Goal: Transaction & Acquisition: Purchase product/service

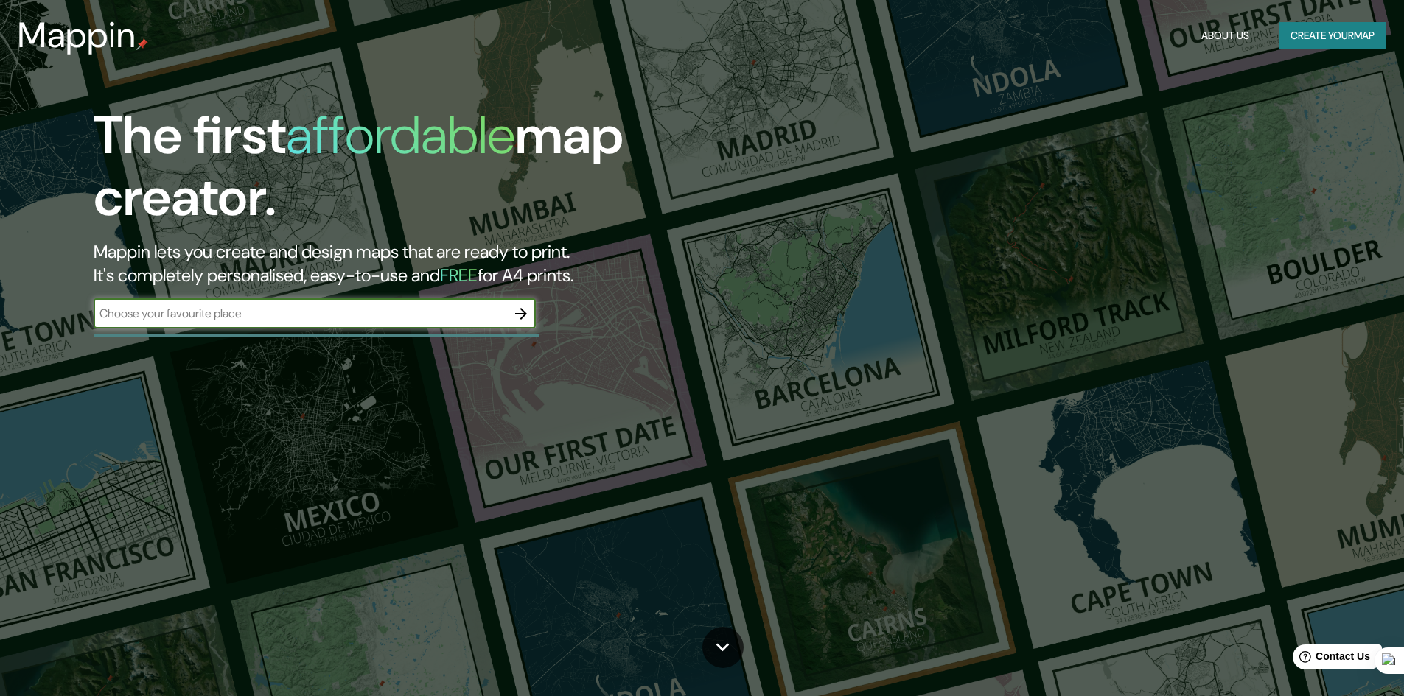
click at [374, 314] on input "text" at bounding box center [300, 313] width 413 height 17
click at [519, 313] on icon "button" at bounding box center [521, 314] width 12 height 12
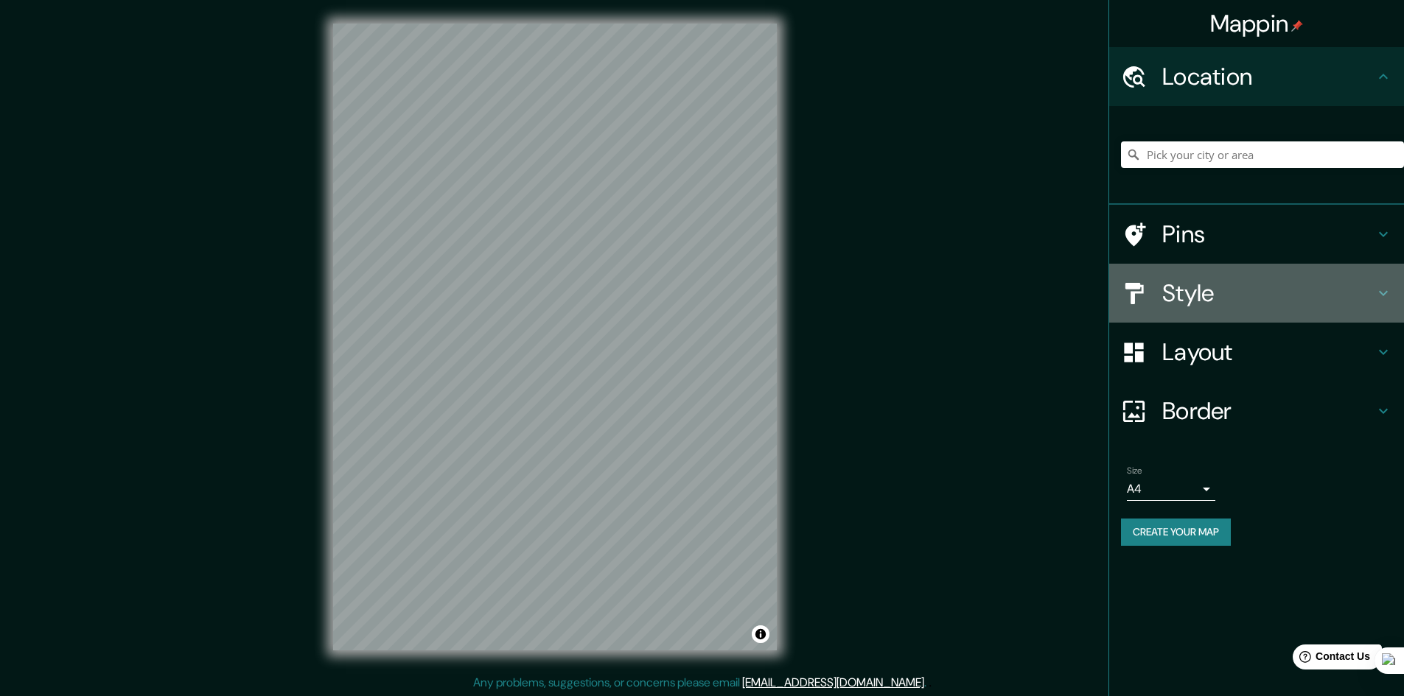
click at [1337, 294] on h4 "Style" at bounding box center [1268, 293] width 212 height 29
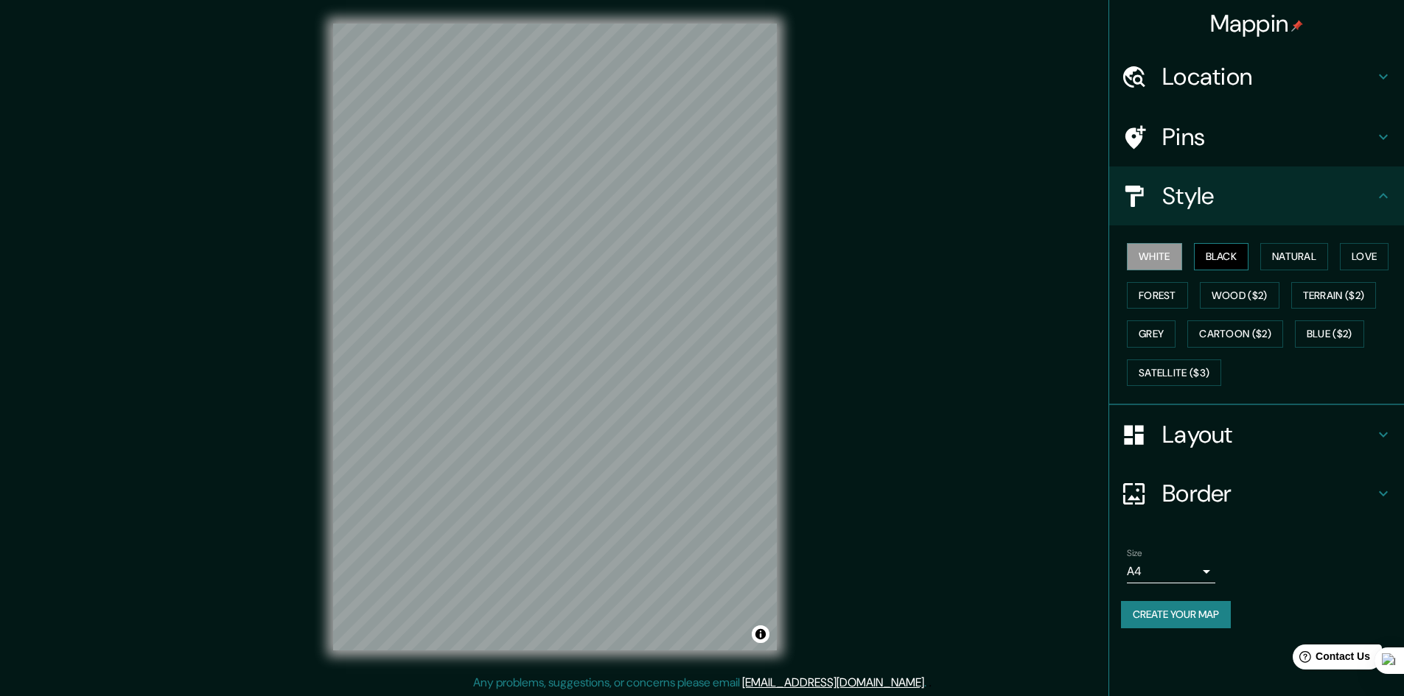
click at [1241, 263] on button "Black" at bounding box center [1221, 256] width 55 height 27
click at [1297, 256] on button "Natural" at bounding box center [1294, 256] width 68 height 27
click at [1309, 290] on button "Terrain ($2)" at bounding box center [1333, 295] width 85 height 27
click at [1216, 296] on button "Wood ($2)" at bounding box center [1240, 295] width 80 height 27
click at [1154, 291] on button "Forest" at bounding box center [1157, 295] width 61 height 27
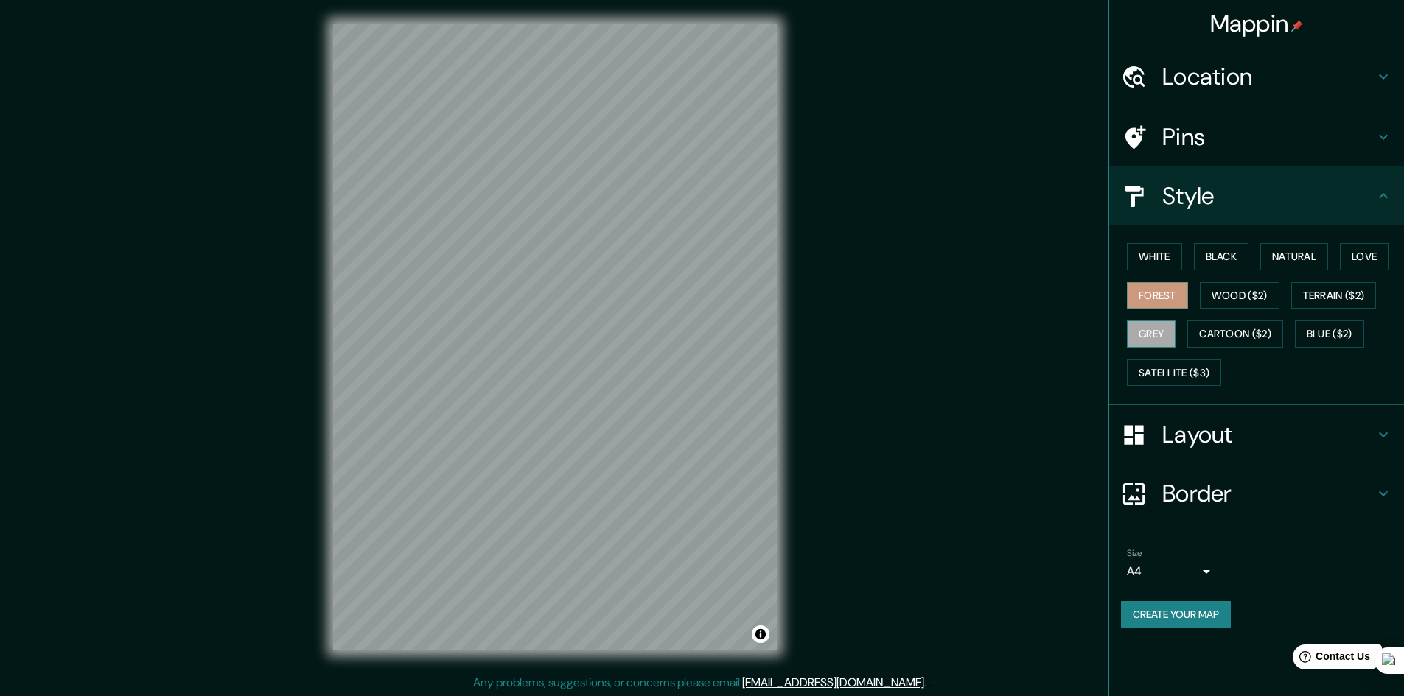
click at [1146, 335] on button "Grey" at bounding box center [1151, 334] width 49 height 27
click at [1208, 333] on button "Cartoon ($2)" at bounding box center [1235, 334] width 96 height 27
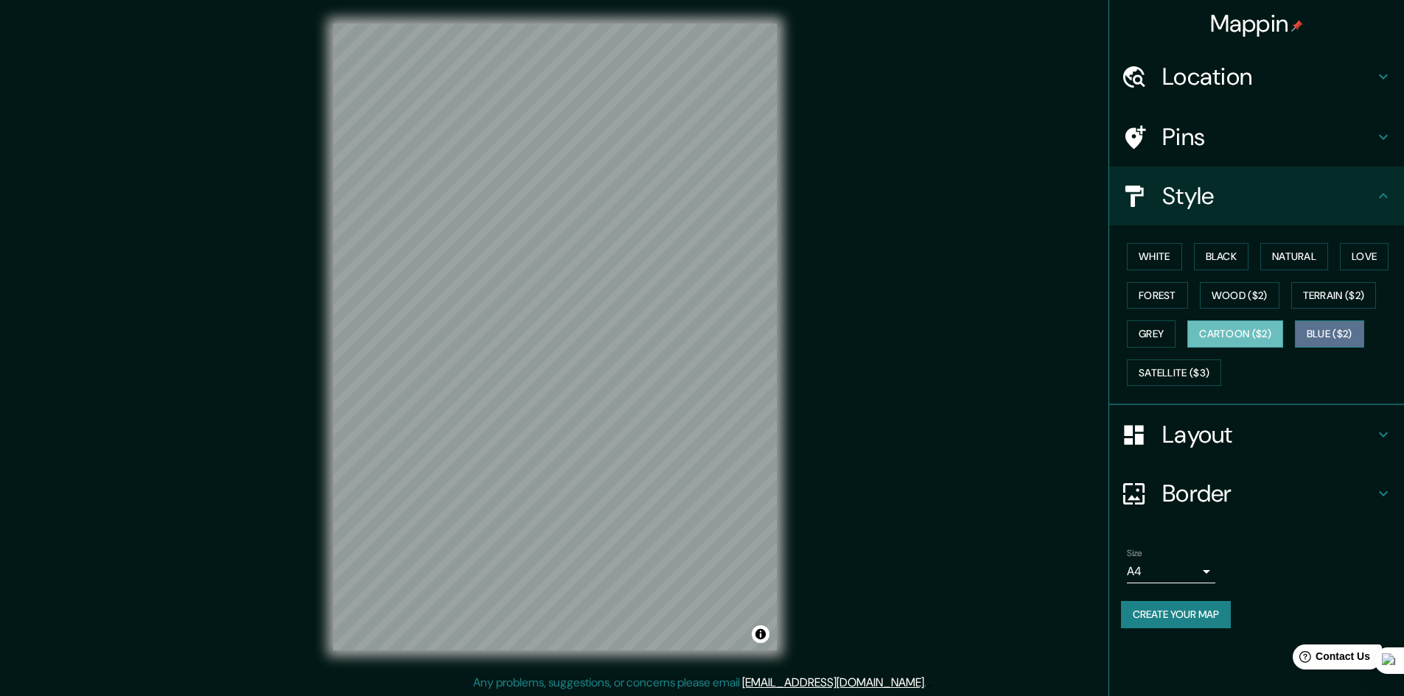
click at [1355, 334] on button "Blue ($2)" at bounding box center [1329, 334] width 69 height 27
click at [1191, 364] on button "Satellite ($3)" at bounding box center [1174, 373] width 94 height 27
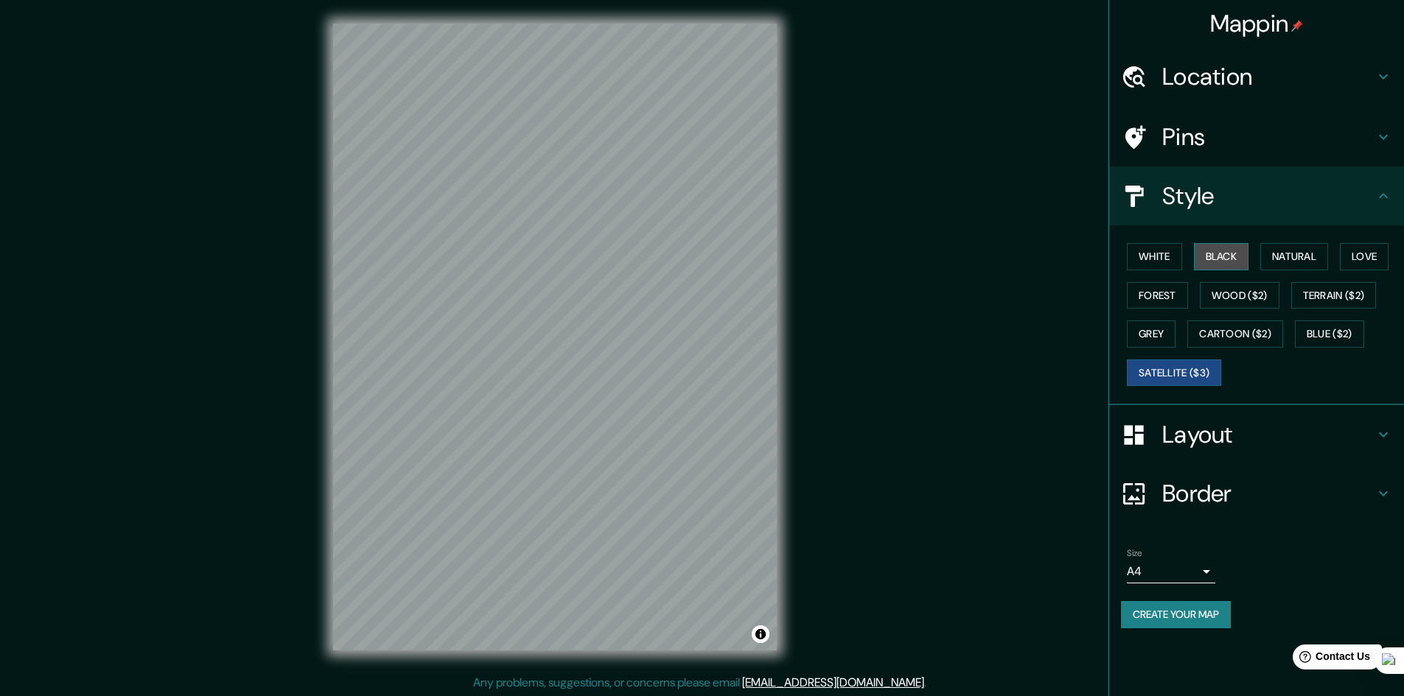
click at [1214, 252] on button "Black" at bounding box center [1221, 256] width 55 height 27
click at [1148, 252] on button "White" at bounding box center [1154, 256] width 55 height 27
click at [1224, 251] on button "Black" at bounding box center [1221, 256] width 55 height 27
click at [1173, 250] on button "White" at bounding box center [1154, 256] width 55 height 27
click at [1211, 428] on h4 "Layout" at bounding box center [1268, 434] width 212 height 29
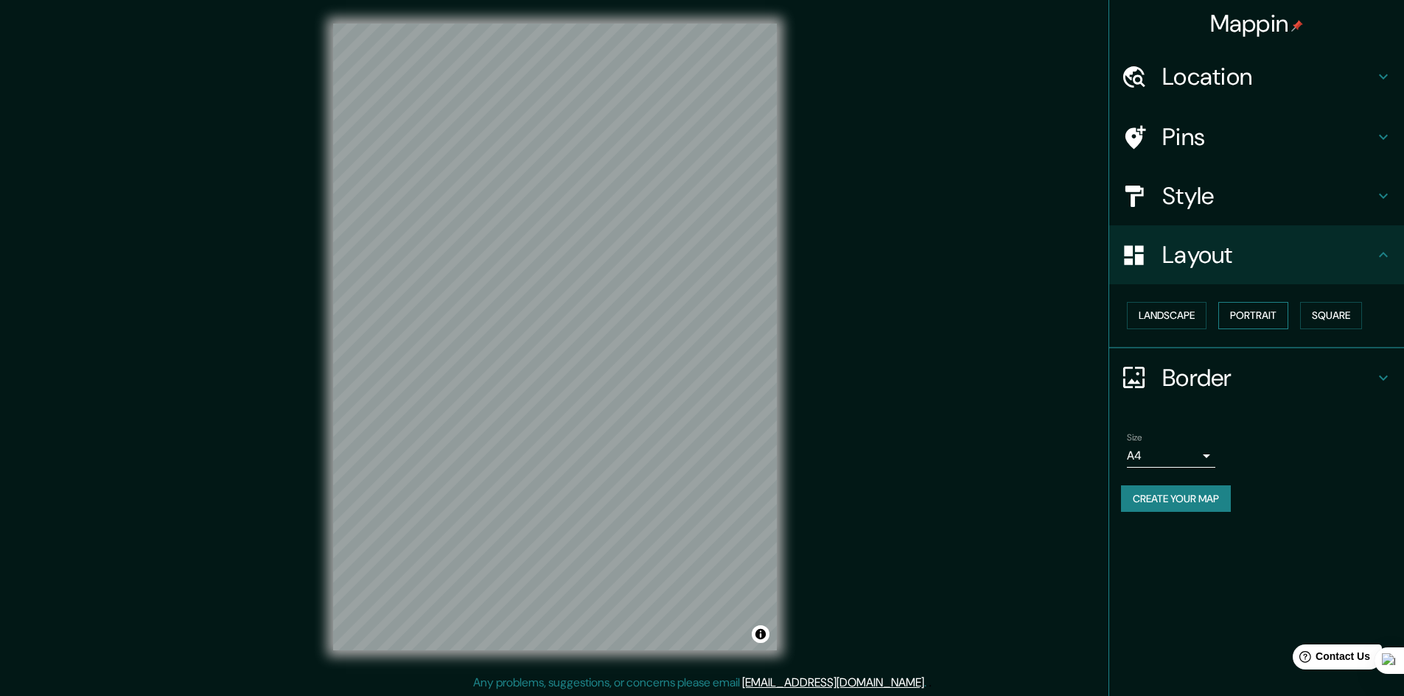
click at [1266, 309] on button "Portrait" at bounding box center [1253, 315] width 70 height 27
click at [1335, 312] on button "Square" at bounding box center [1331, 315] width 62 height 27
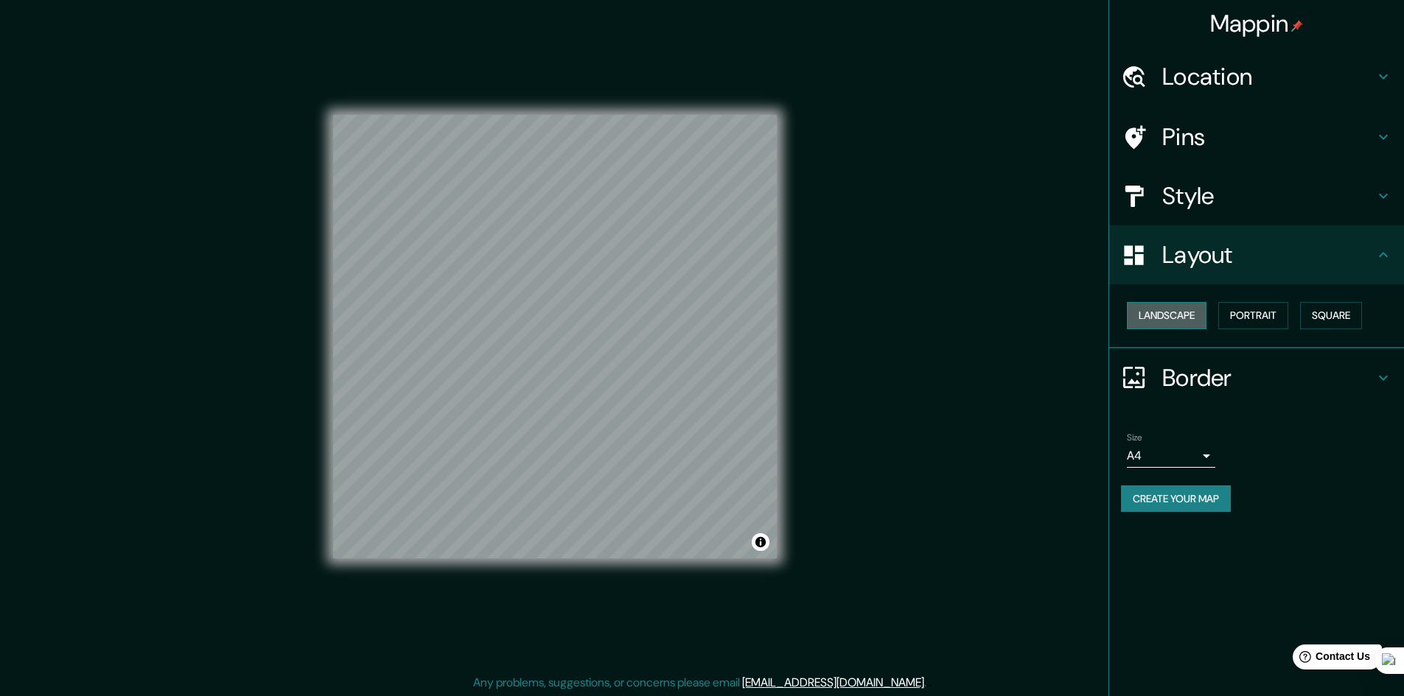
click at [1179, 315] on button "Landscape" at bounding box center [1167, 315] width 80 height 27
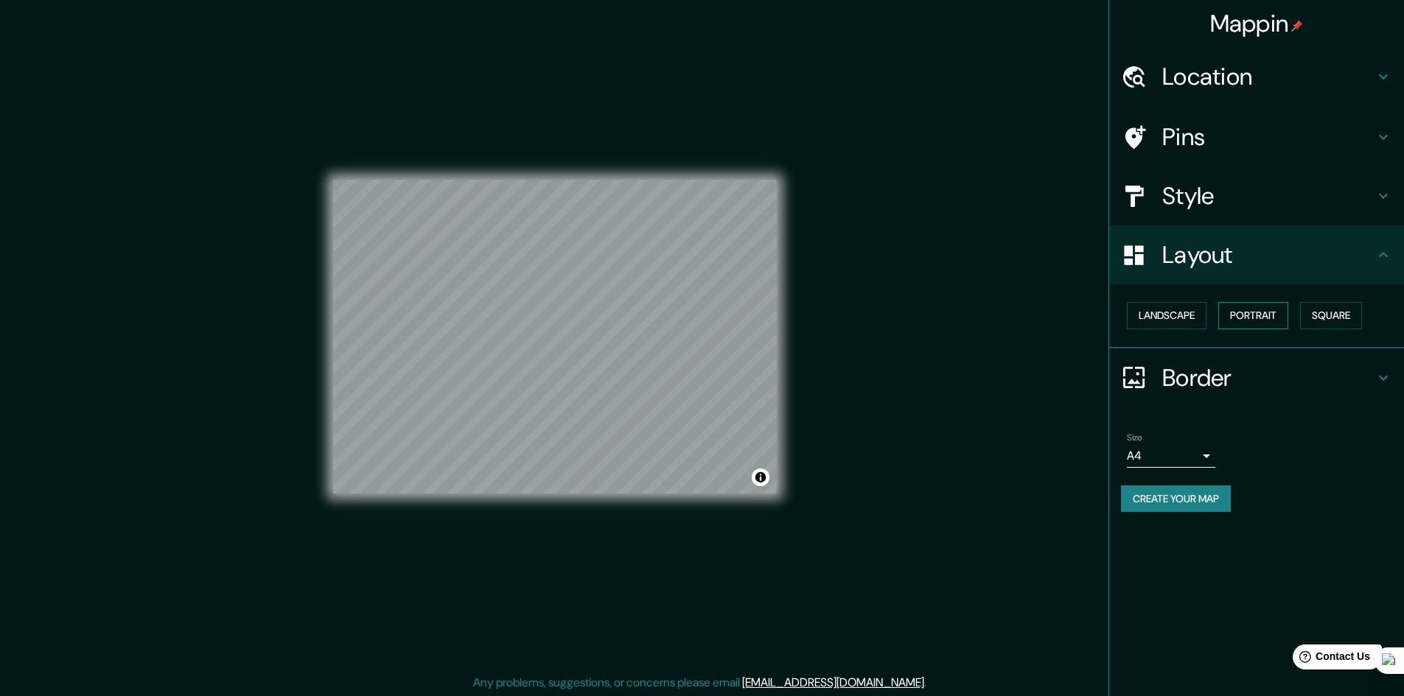
click at [1247, 318] on button "Portrait" at bounding box center [1253, 315] width 70 height 27
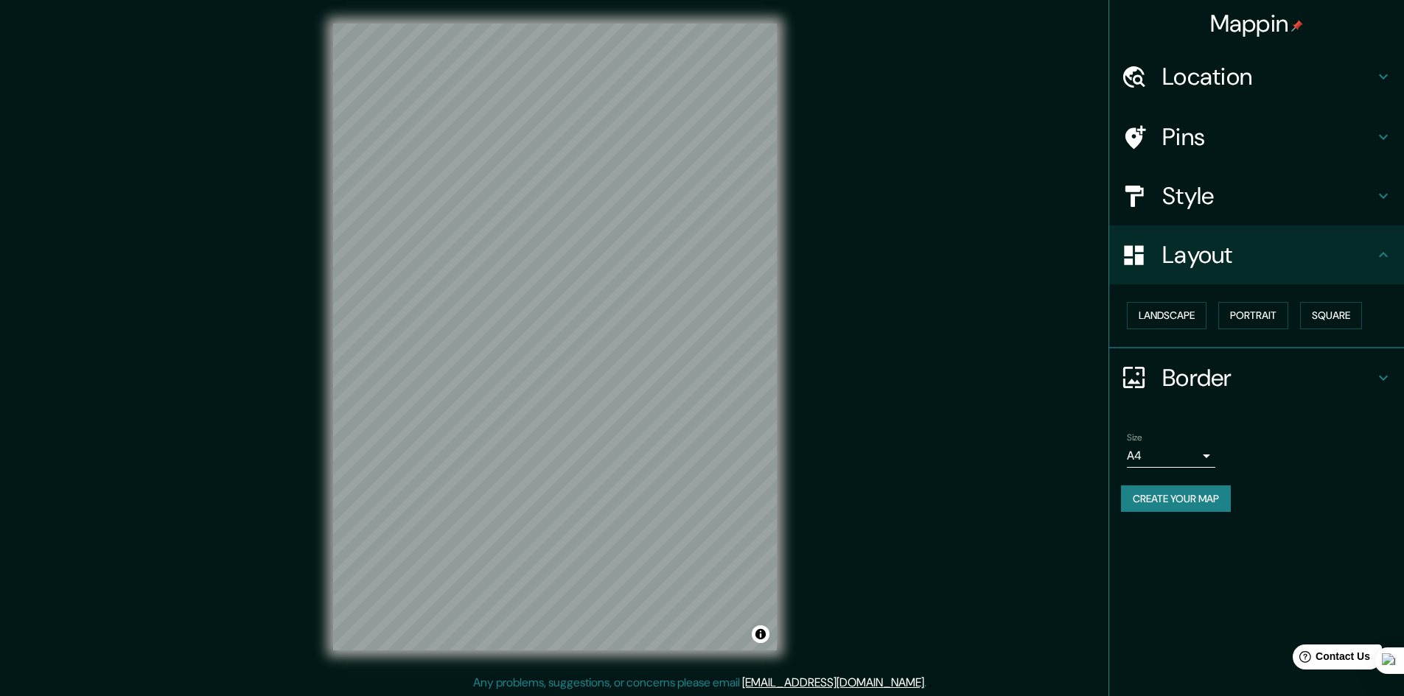
click at [1227, 376] on h4 "Border" at bounding box center [1268, 377] width 212 height 29
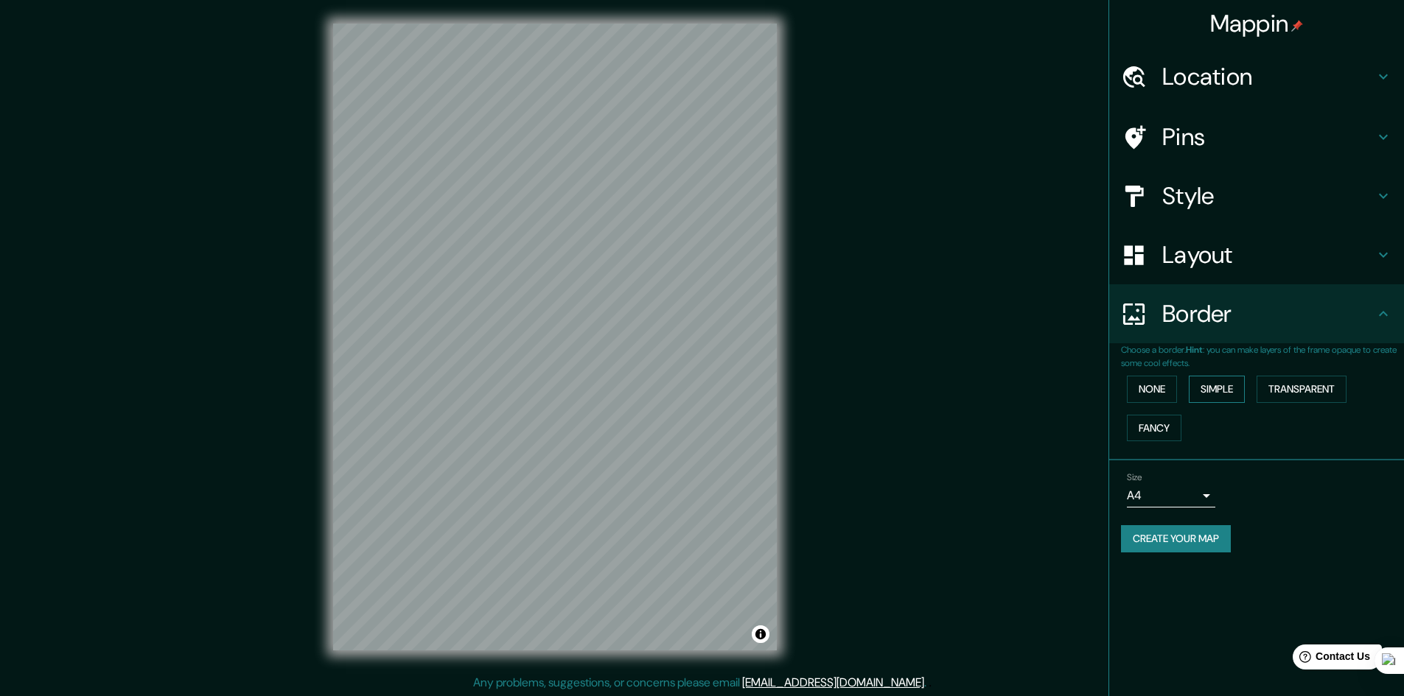
click at [1223, 389] on button "Simple" at bounding box center [1217, 389] width 56 height 27
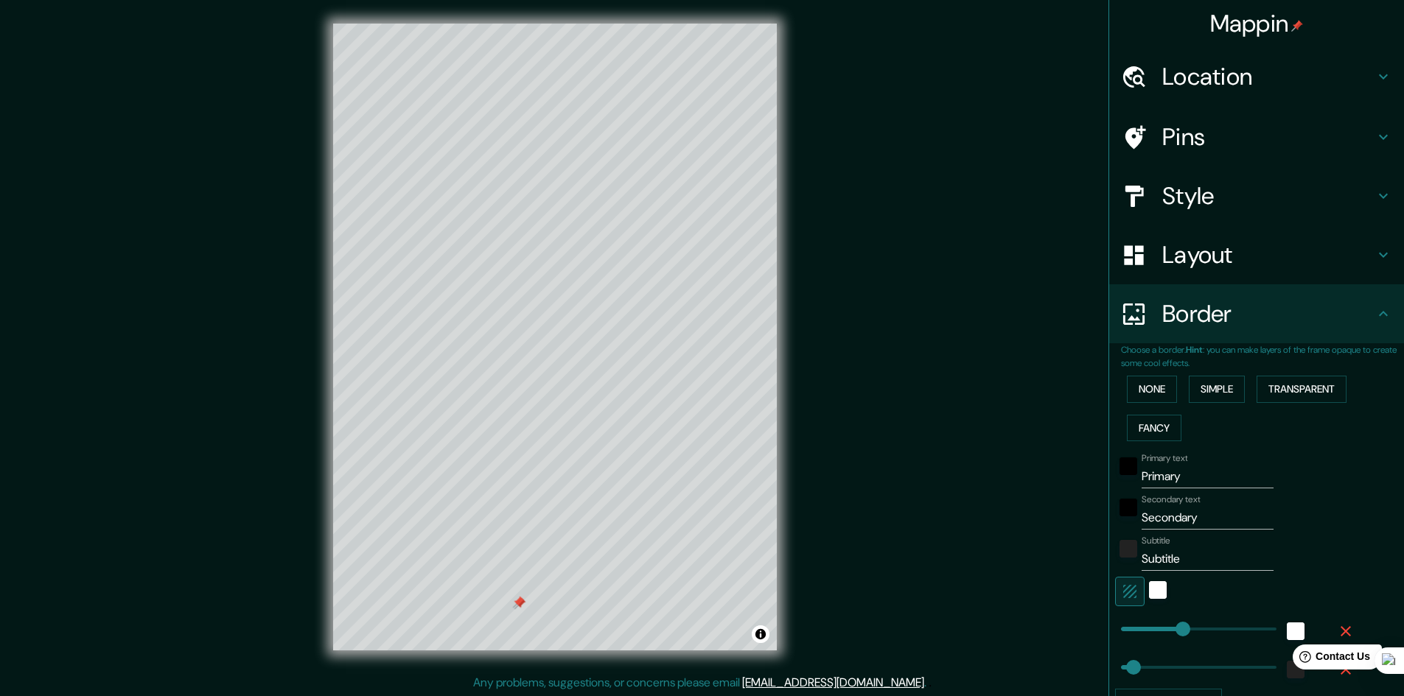
click at [524, 24] on div at bounding box center [555, 24] width 444 height 0
click at [1185, 136] on h4 "Pins" at bounding box center [1268, 136] width 212 height 29
type input "241"
type input "48"
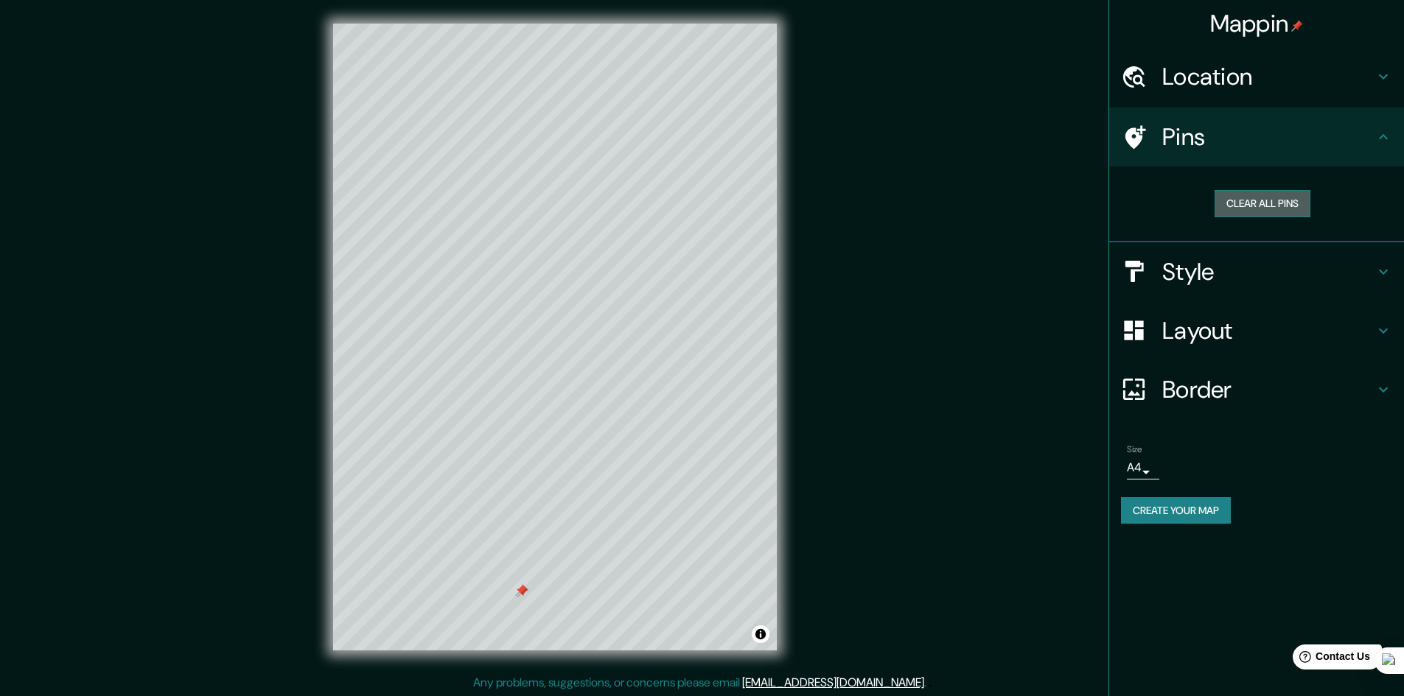
click at [1262, 205] on button "Clear all pins" at bounding box center [1263, 203] width 96 height 27
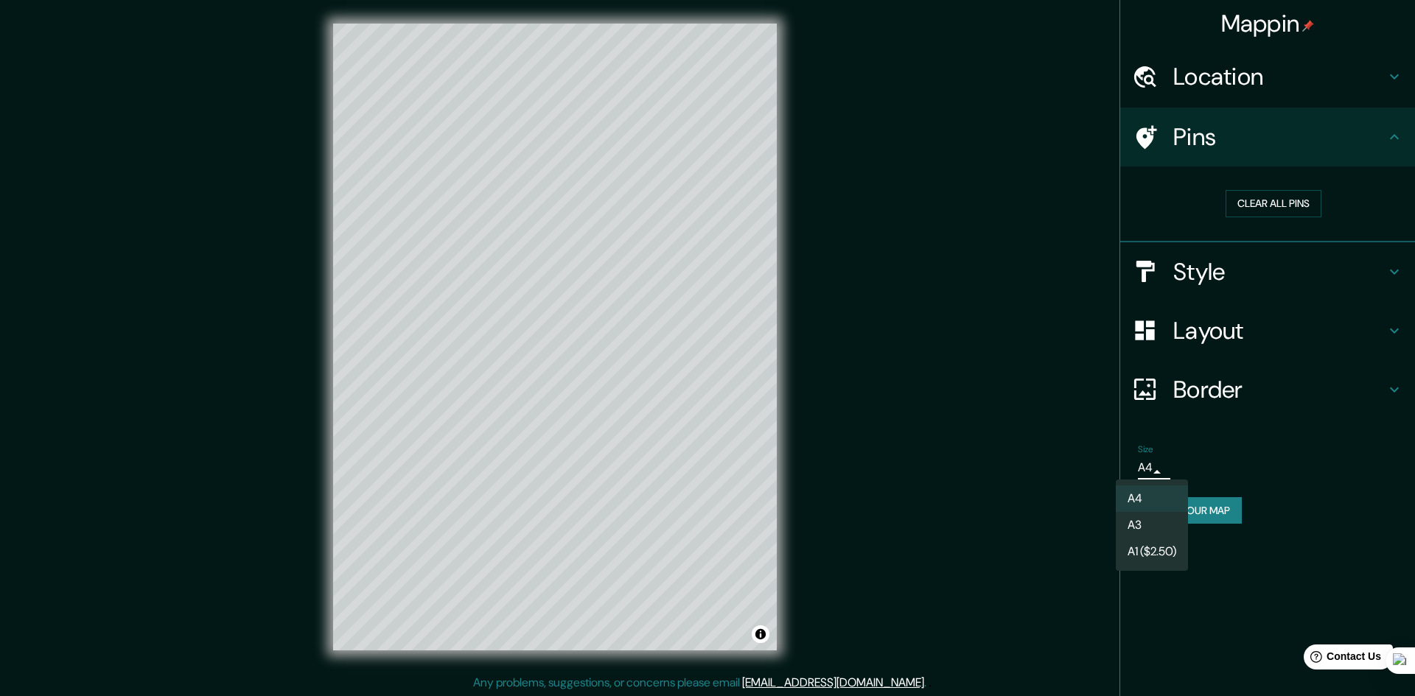
click at [1145, 475] on body "Mappin Location Pins Clear all pins Style Layout Border Choose a border. Hint :…" at bounding box center [707, 348] width 1415 height 696
click at [1135, 528] on li "A3" at bounding box center [1152, 525] width 72 height 27
type input "a4"
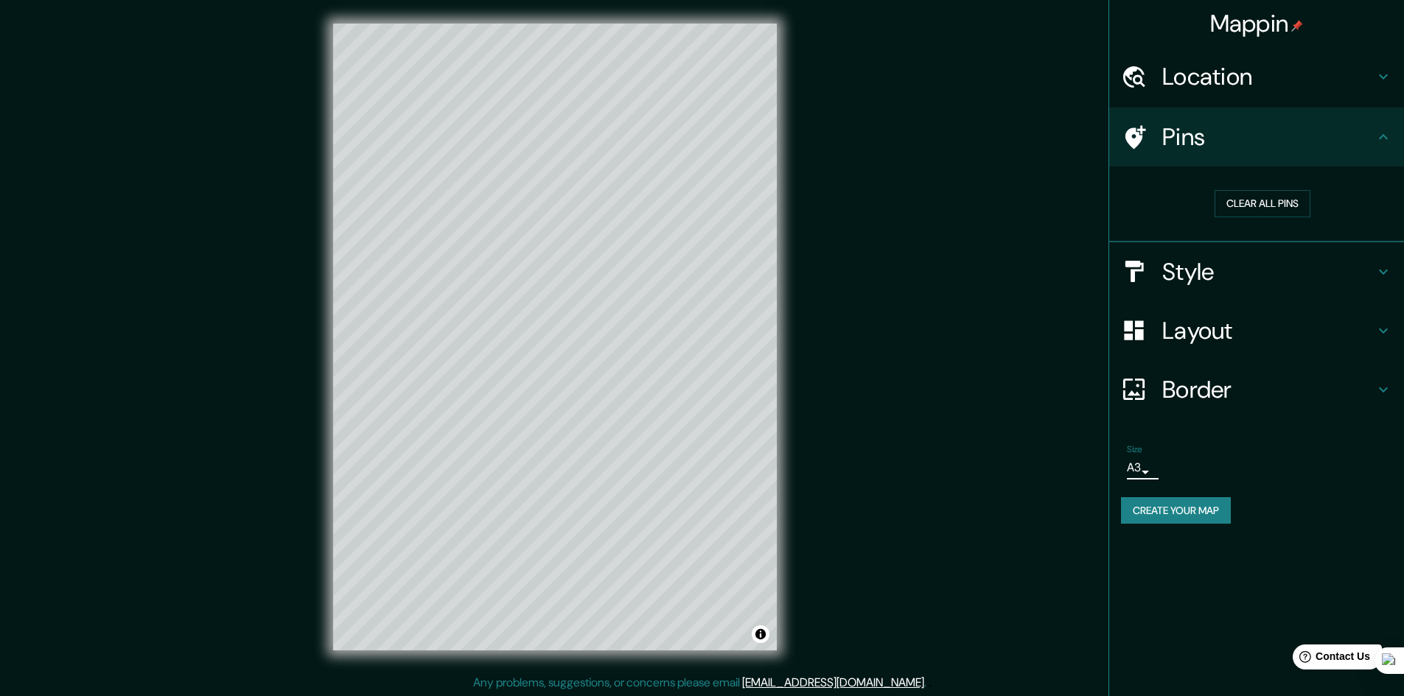
click at [1215, 385] on h4 "Border" at bounding box center [1268, 389] width 212 height 29
type input "241"
type input "48"
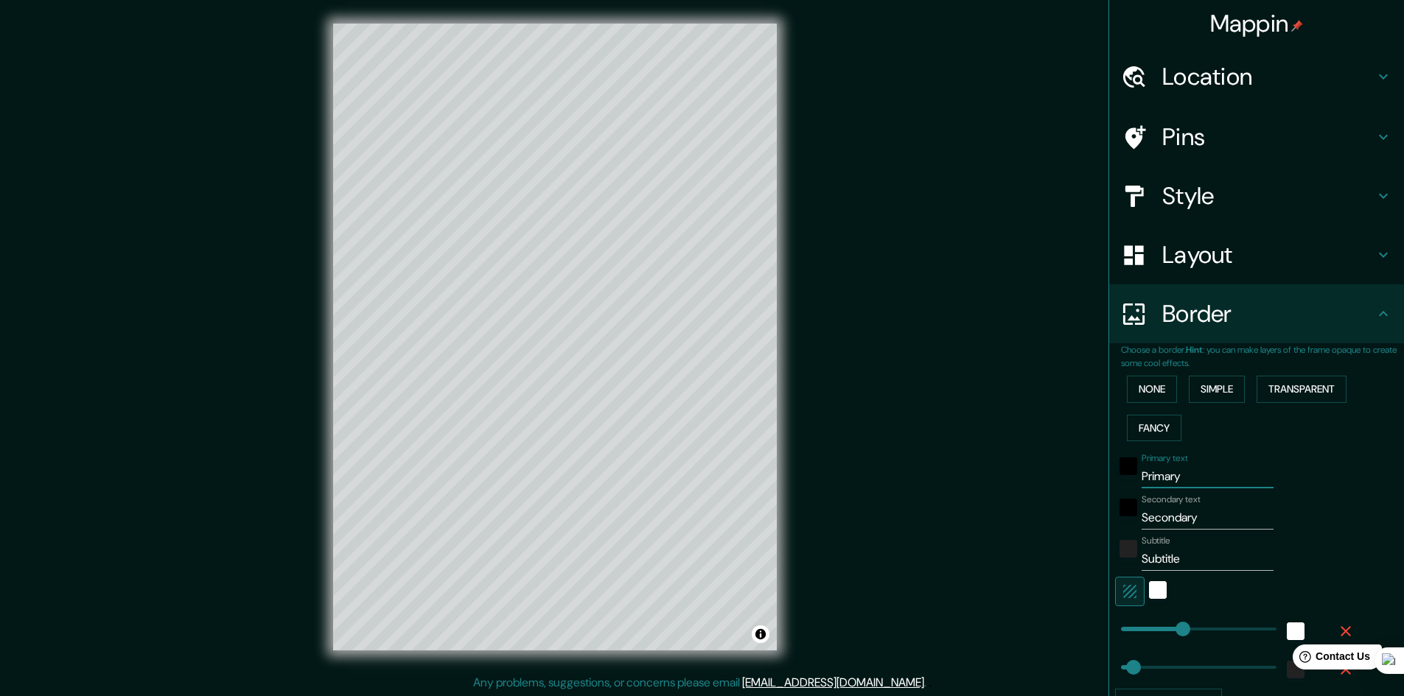
drag, startPoint x: 1195, startPoint y: 472, endPoint x: 1125, endPoint y: 476, distance: 70.1
click at [1125, 476] on div "Primary text Primary" at bounding box center [1236, 470] width 242 height 35
click at [1147, 385] on button "None" at bounding box center [1152, 389] width 50 height 27
